Goal: Information Seeking & Learning: Learn about a topic

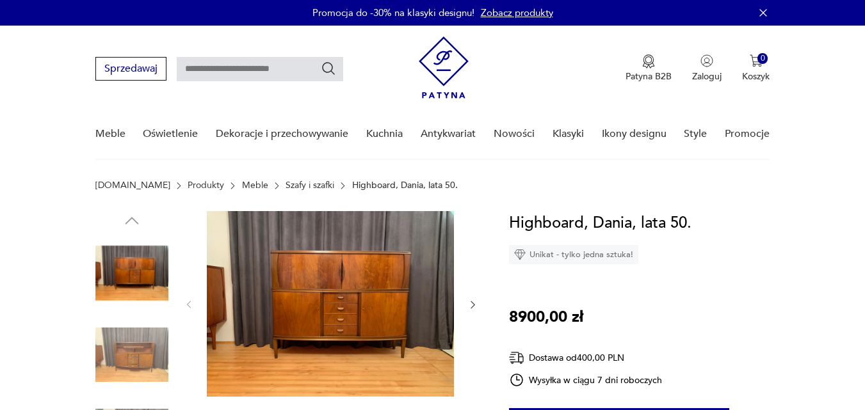
click at [317, 305] on img at bounding box center [330, 304] width 247 height 186
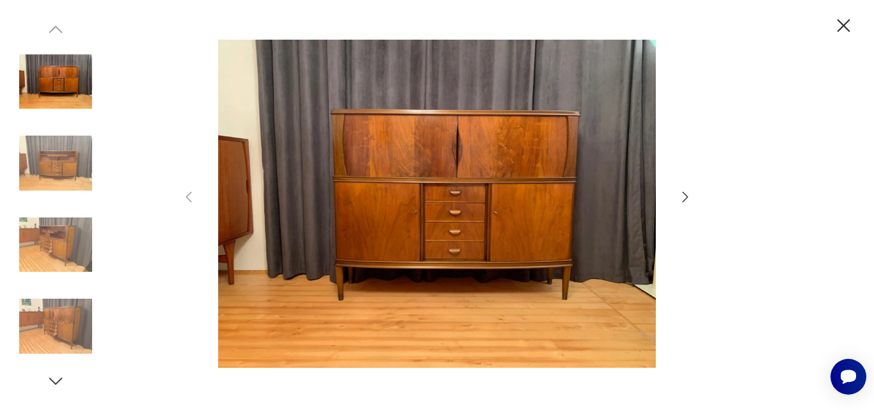
click at [459, 218] on img at bounding box center [437, 204] width 456 height 328
click at [685, 200] on icon "button" at bounding box center [686, 197] width 6 height 10
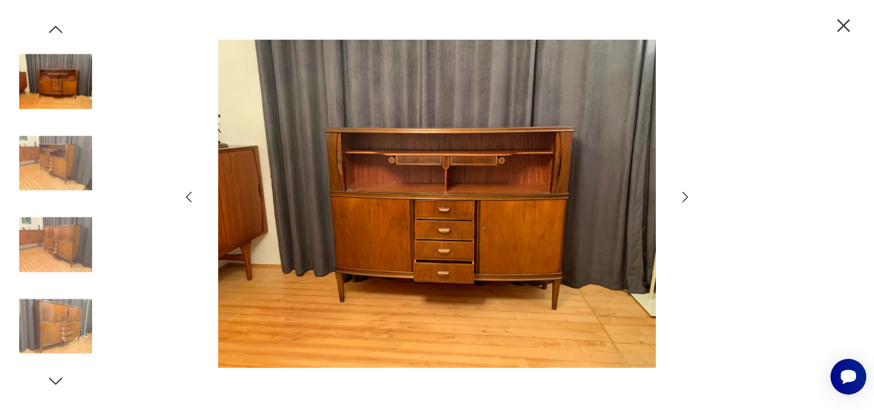
click at [685, 200] on icon "button" at bounding box center [686, 197] width 6 height 10
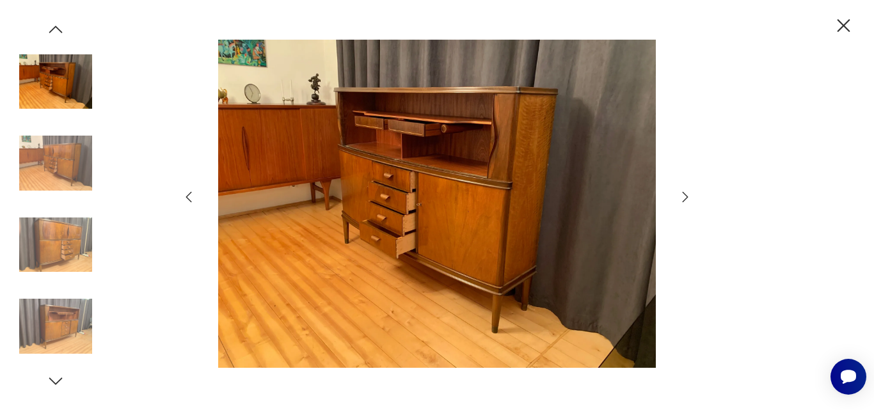
click at [685, 200] on icon "button" at bounding box center [686, 197] width 6 height 10
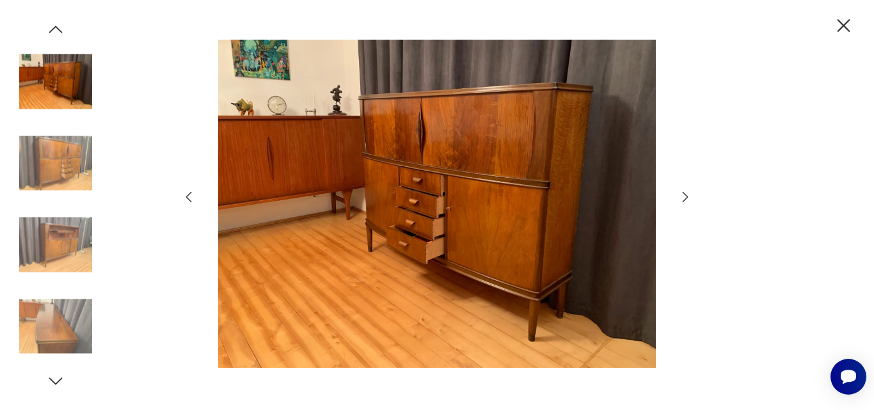
click at [685, 200] on icon "button" at bounding box center [686, 197] width 6 height 10
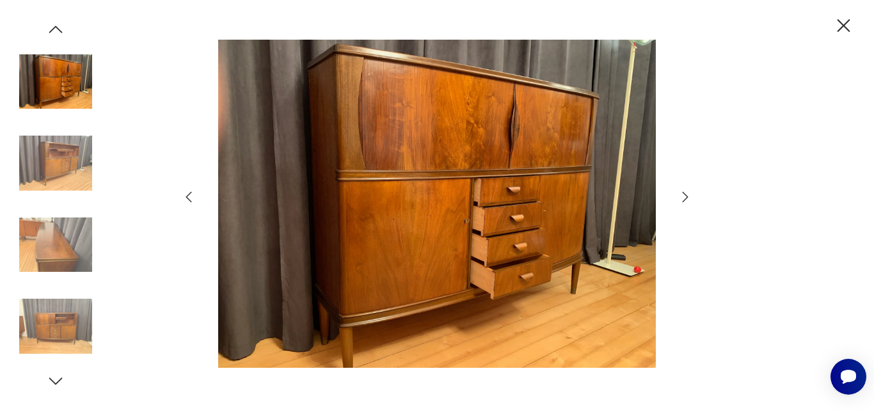
click at [685, 200] on icon "button" at bounding box center [686, 197] width 6 height 10
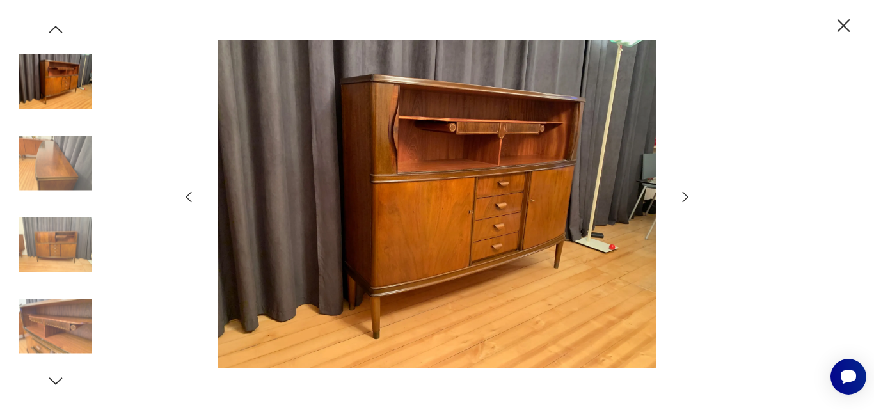
click at [685, 200] on icon "button" at bounding box center [686, 197] width 6 height 10
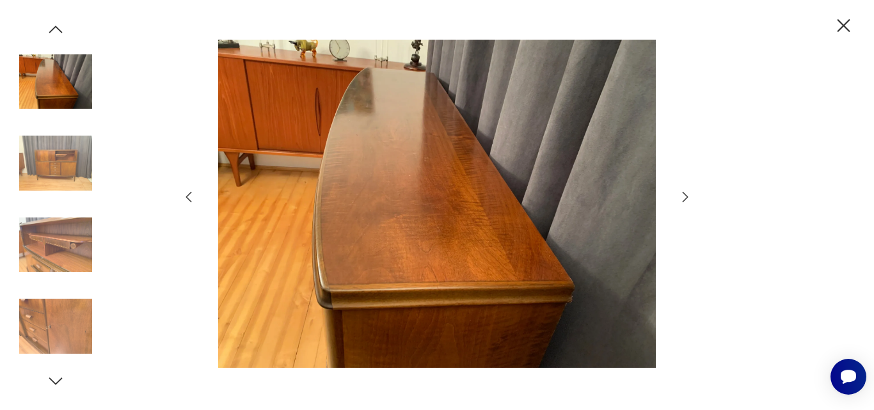
click at [685, 200] on icon "button" at bounding box center [686, 197] width 6 height 10
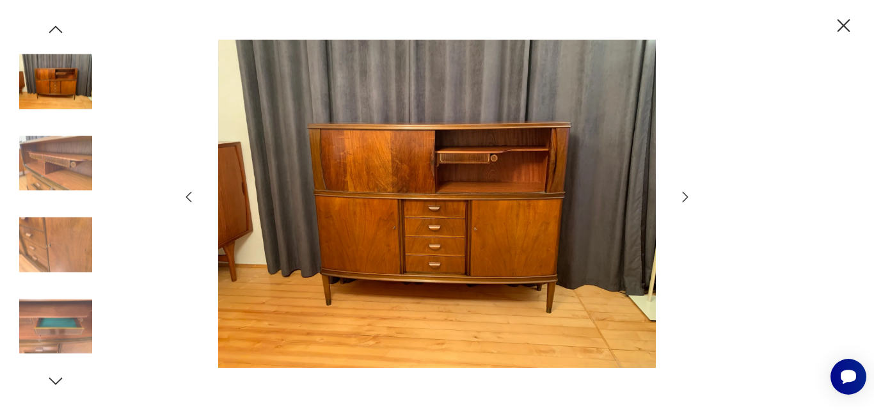
click at [685, 200] on icon "button" at bounding box center [686, 197] width 6 height 10
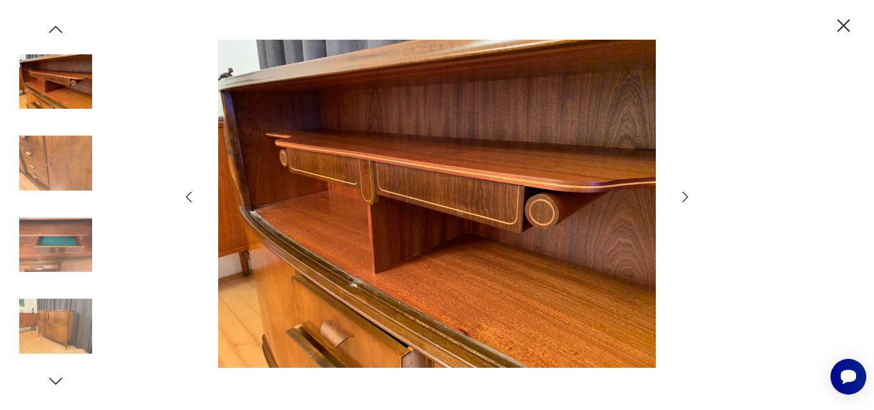
click at [685, 200] on icon "button" at bounding box center [686, 197] width 6 height 10
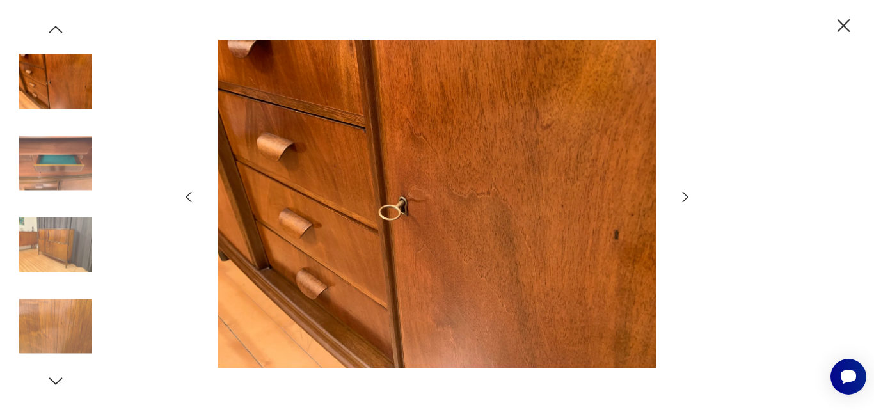
click at [685, 200] on icon "button" at bounding box center [686, 197] width 6 height 10
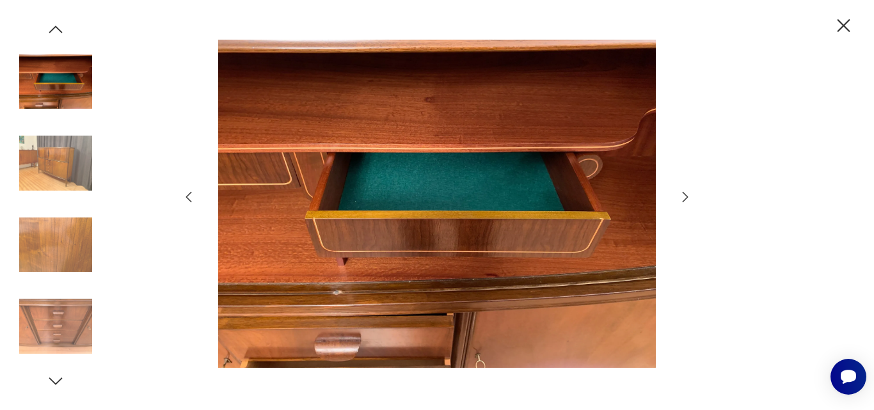
click at [685, 200] on icon "button" at bounding box center [686, 197] width 6 height 10
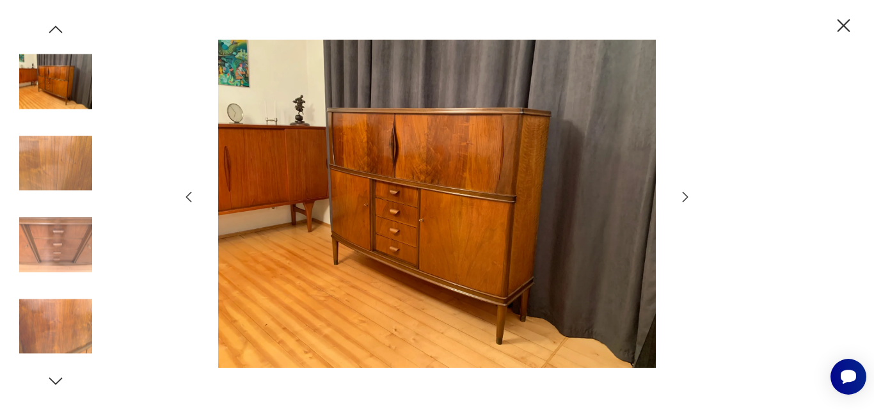
click at [685, 200] on icon "button" at bounding box center [686, 197] width 6 height 10
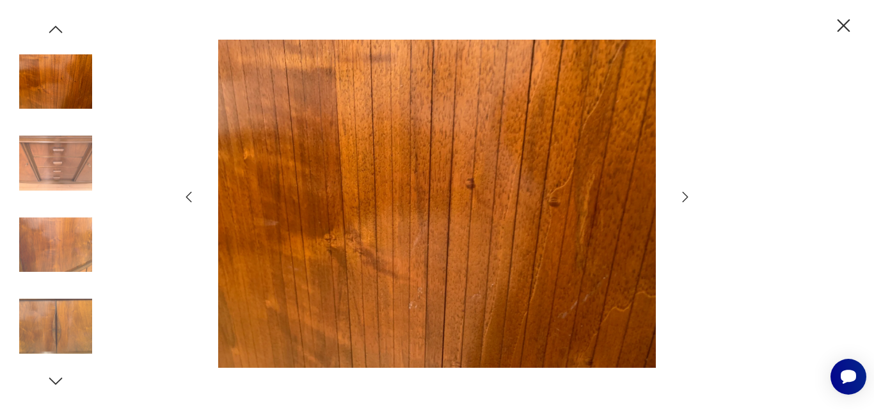
click at [685, 200] on icon "button" at bounding box center [686, 197] width 6 height 10
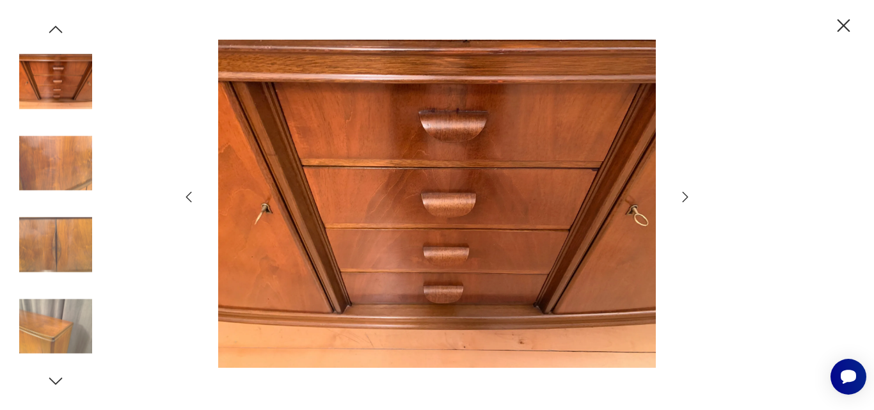
click at [685, 200] on icon "button" at bounding box center [686, 197] width 6 height 10
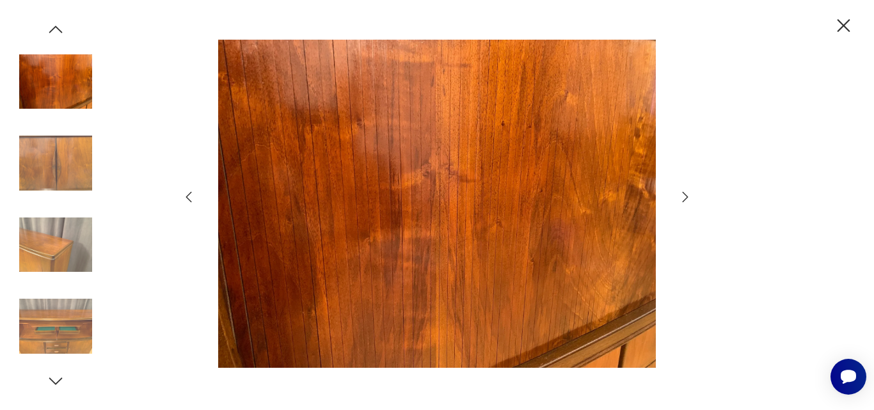
click at [685, 200] on icon "button" at bounding box center [686, 197] width 6 height 10
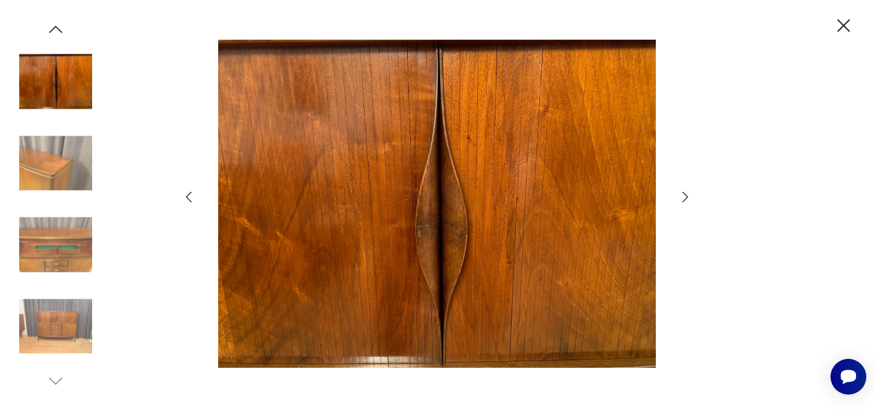
click at [685, 200] on icon "button" at bounding box center [686, 197] width 6 height 10
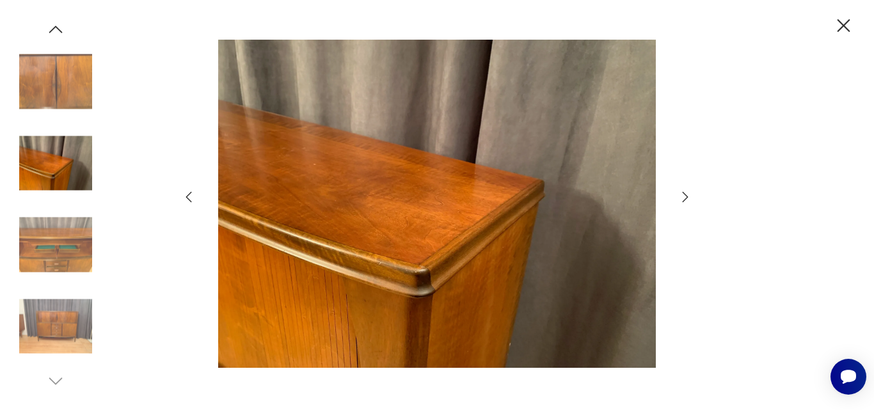
click at [685, 200] on icon "button" at bounding box center [686, 197] width 6 height 10
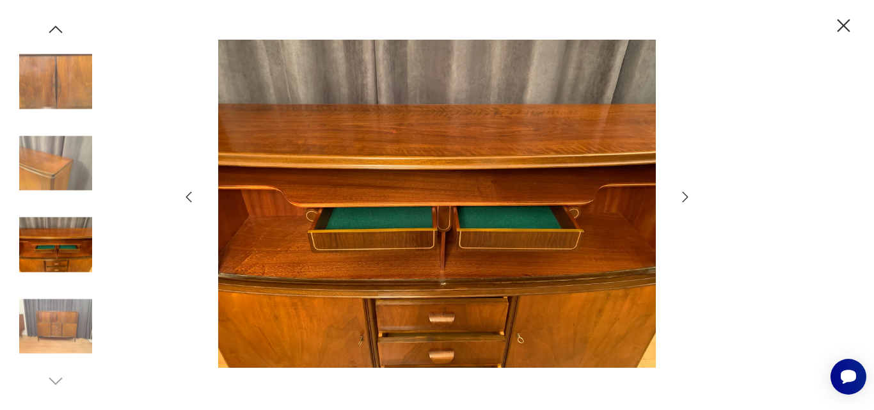
click at [844, 24] on icon "button" at bounding box center [844, 25] width 13 height 13
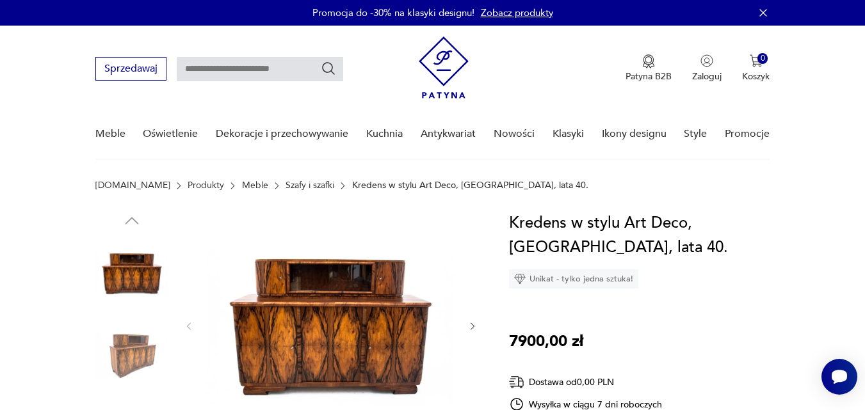
click at [308, 350] on img at bounding box center [330, 325] width 247 height 229
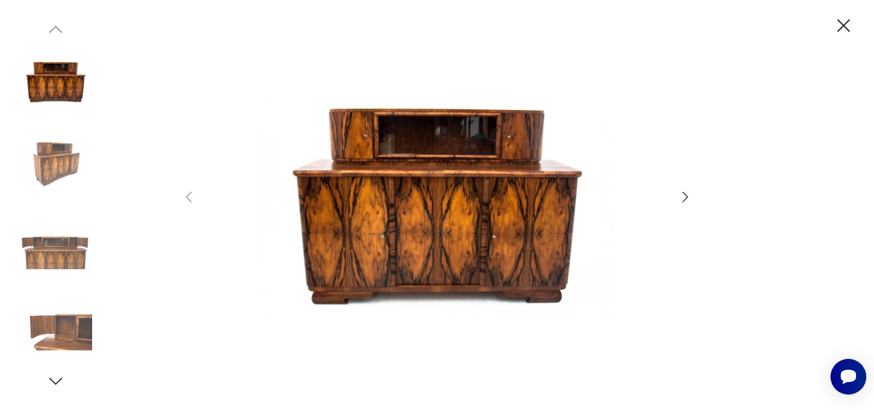
click at [446, 158] on img at bounding box center [437, 204] width 456 height 328
click at [686, 195] on icon "button" at bounding box center [685, 196] width 15 height 15
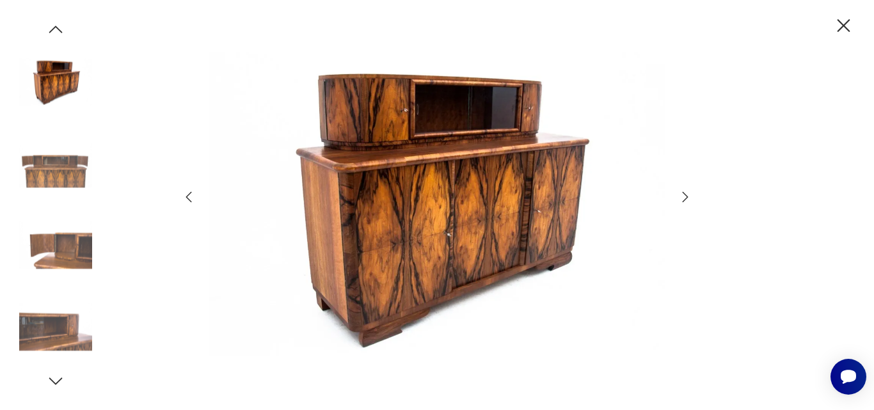
click at [686, 195] on icon "button" at bounding box center [685, 196] width 15 height 15
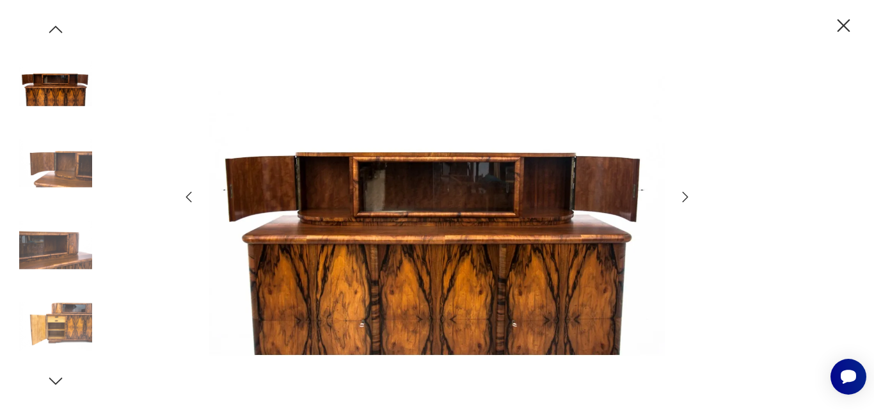
click at [686, 195] on icon "button" at bounding box center [685, 196] width 15 height 15
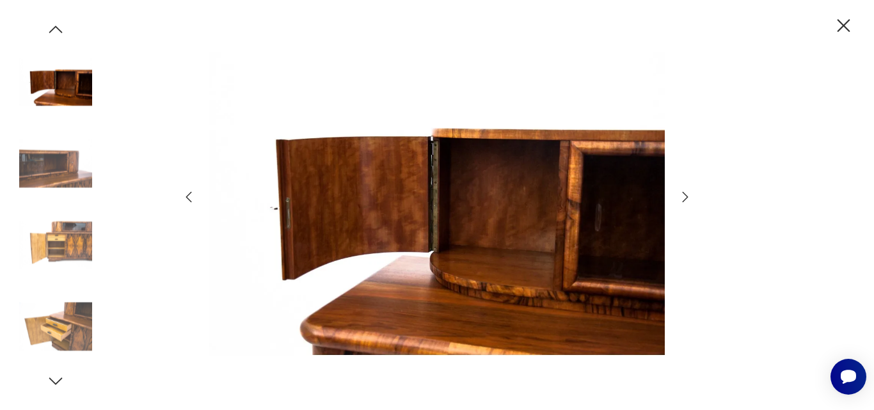
click at [686, 195] on icon "button" at bounding box center [685, 196] width 15 height 15
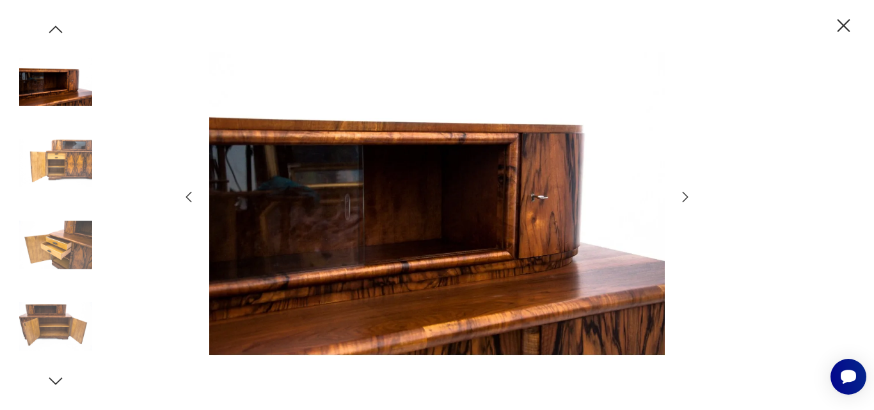
click at [686, 195] on icon "button" at bounding box center [685, 196] width 15 height 15
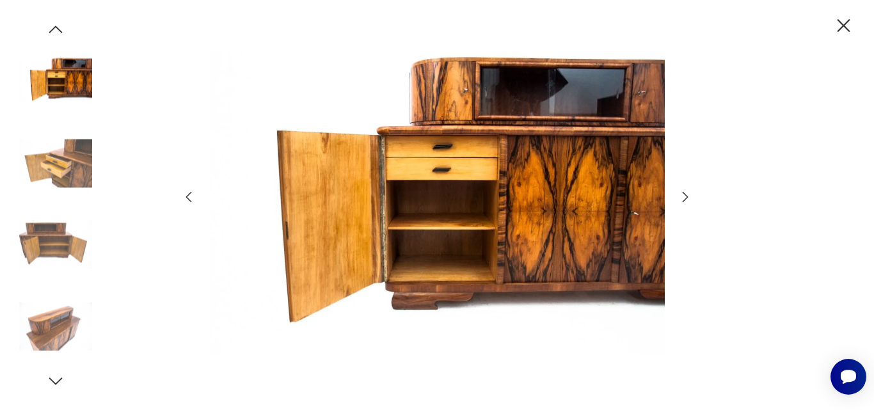
click at [686, 195] on icon "button" at bounding box center [685, 196] width 15 height 15
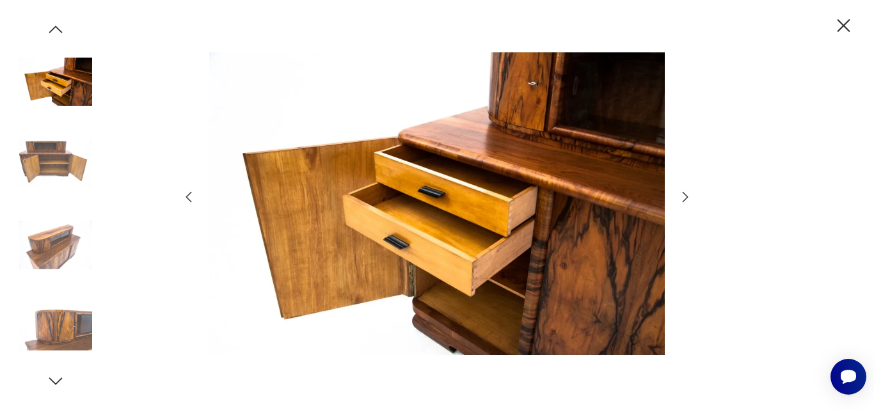
click at [686, 195] on icon "button" at bounding box center [685, 196] width 15 height 15
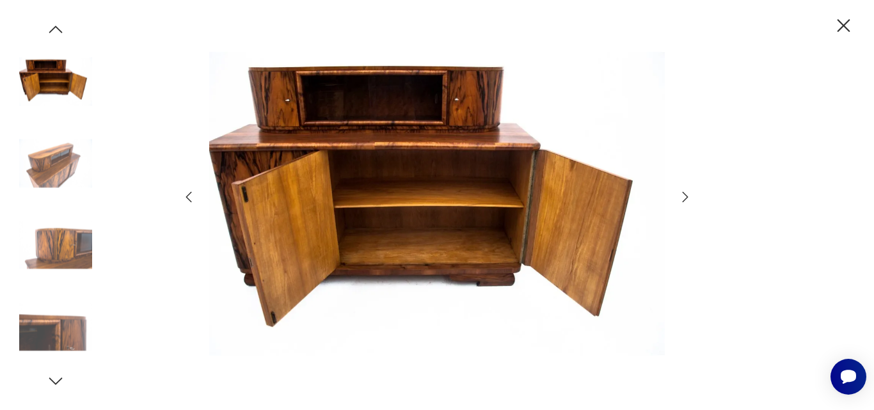
click at [686, 195] on icon "button" at bounding box center [685, 196] width 15 height 15
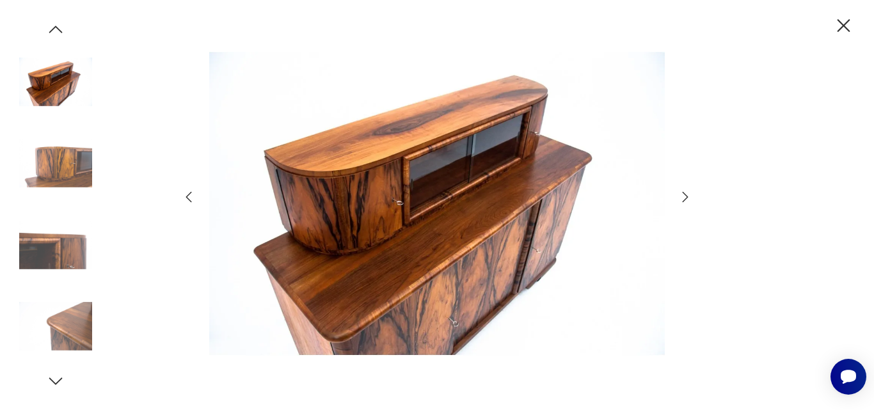
click at [686, 195] on icon "button" at bounding box center [685, 196] width 15 height 15
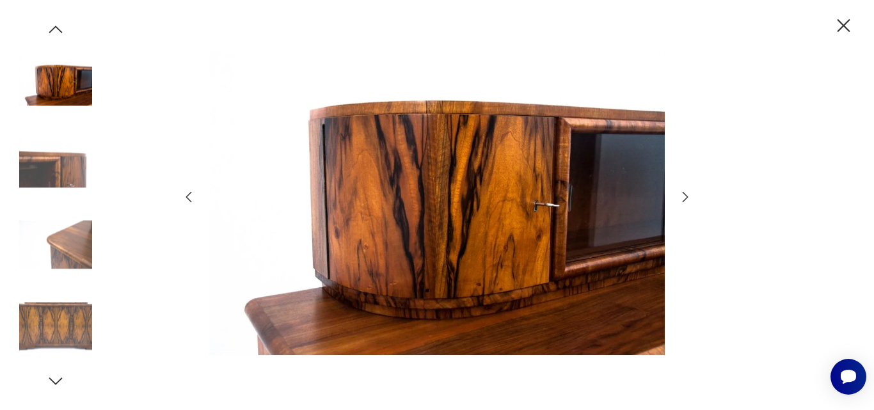
click at [686, 195] on icon "button" at bounding box center [685, 196] width 15 height 15
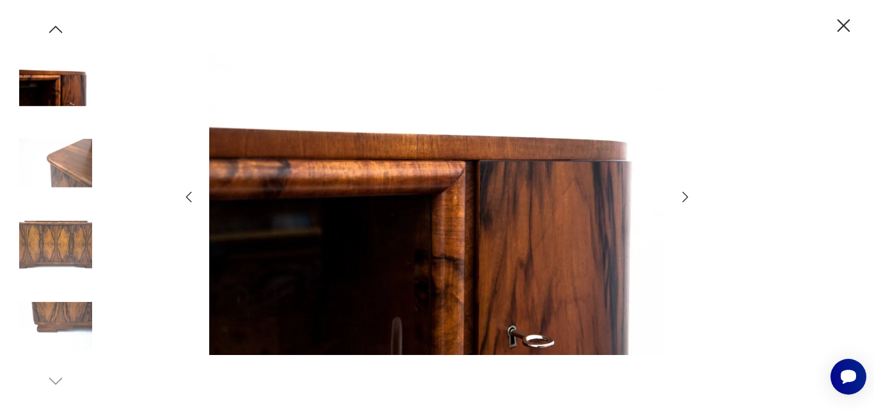
click at [686, 195] on icon "button" at bounding box center [685, 196] width 15 height 15
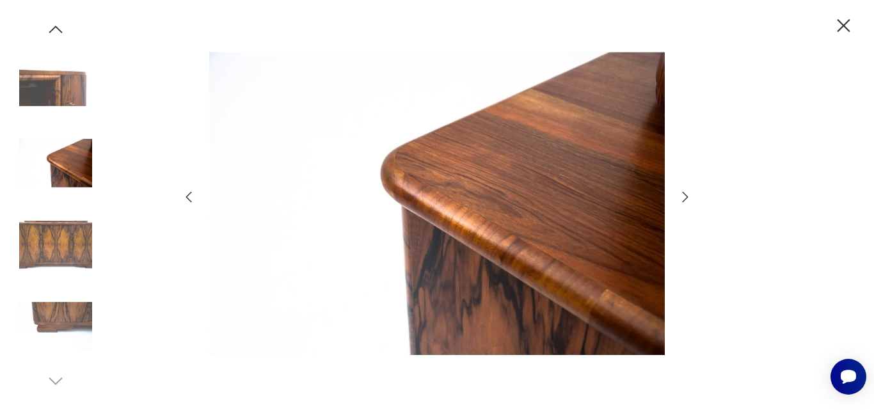
click at [686, 195] on icon "button" at bounding box center [685, 196] width 15 height 15
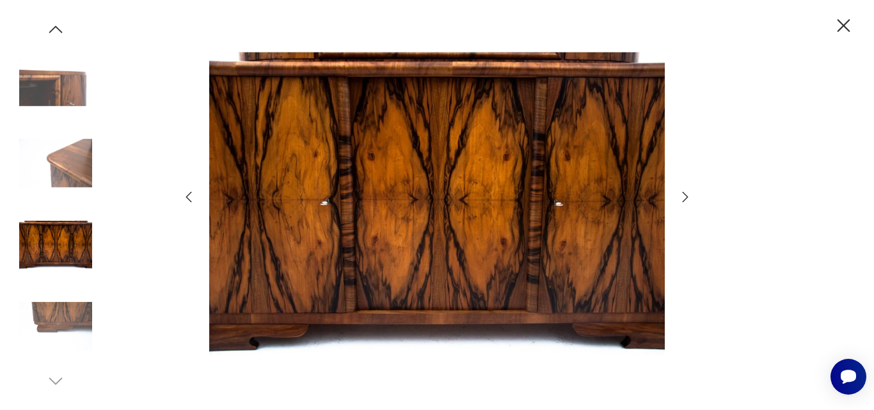
click at [686, 195] on icon "button" at bounding box center [685, 196] width 15 height 15
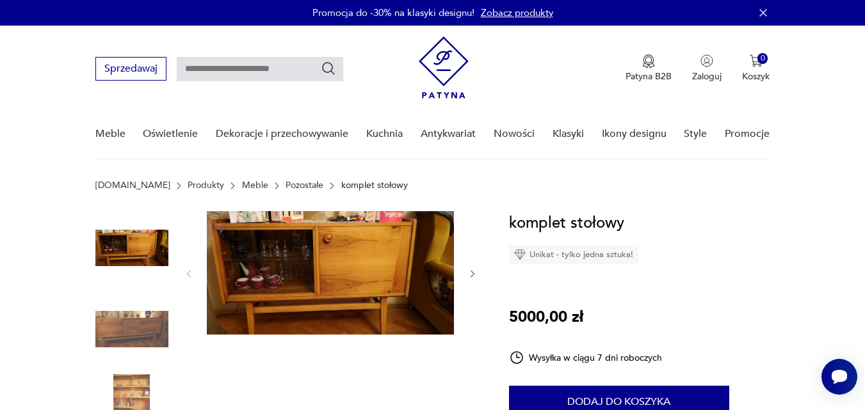
click at [310, 251] on img at bounding box center [330, 273] width 247 height 124
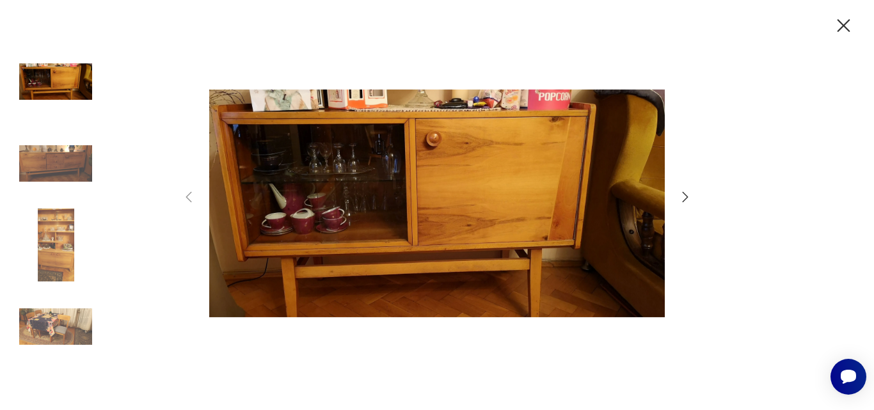
click at [686, 199] on icon "button" at bounding box center [685, 196] width 15 height 15
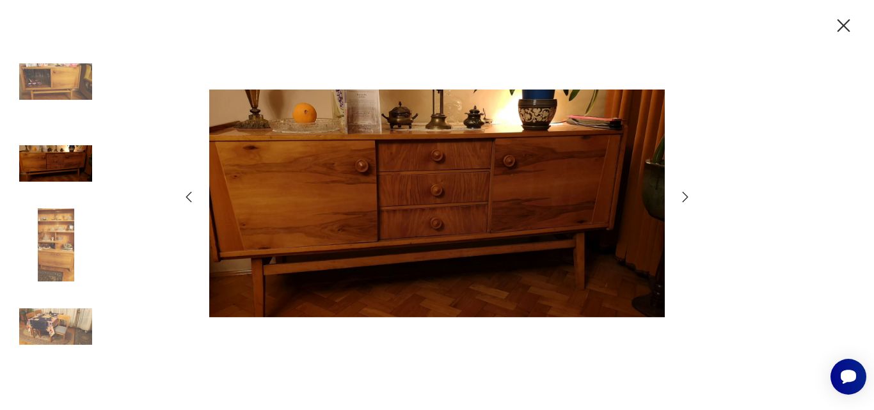
click at [685, 198] on icon "button" at bounding box center [685, 196] width 15 height 15
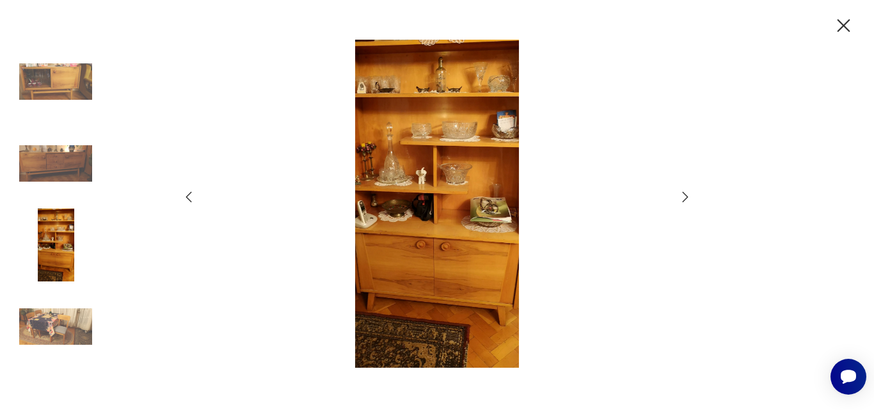
click at [685, 198] on icon "button" at bounding box center [685, 196] width 15 height 15
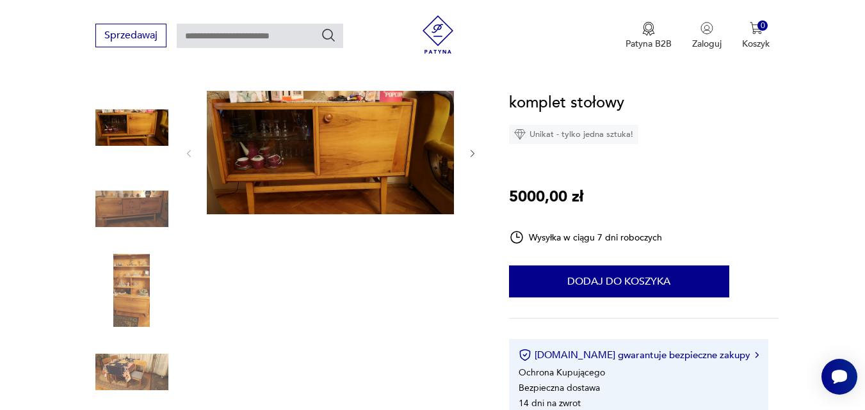
scroll to position [64, 0]
